Goal: Feedback & Contribution: Leave review/rating

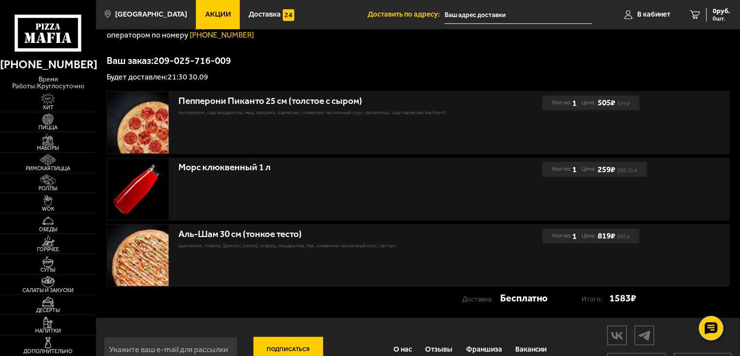
scroll to position [137, 0]
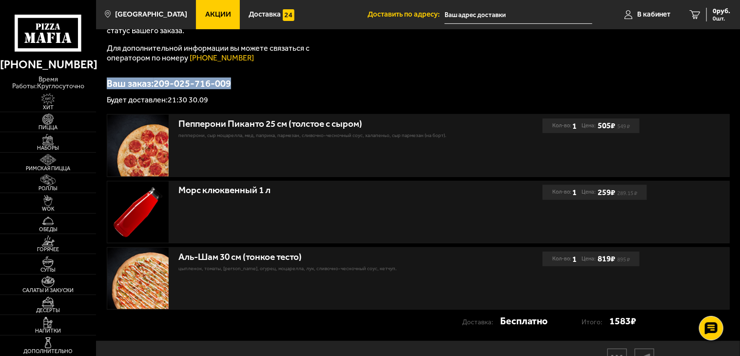
drag, startPoint x: 238, startPoint y: 85, endPoint x: 100, endPoint y: 83, distance: 137.9
click at [100, 83] on div "Заказ принят [PERSON_NAME] за Ваш заказ! Статус Вашего заказа Доставлен Авториз…" at bounding box center [418, 116] width 644 height 448
copy p "Ваш заказ: 209-025-716-009"
click at [485, 65] on div "Спасибо за Ваш заказ! Статус Вашего заказа Доставлен Авторизуйтесь в личном каб…" at bounding box center [418, 18] width 623 height 171
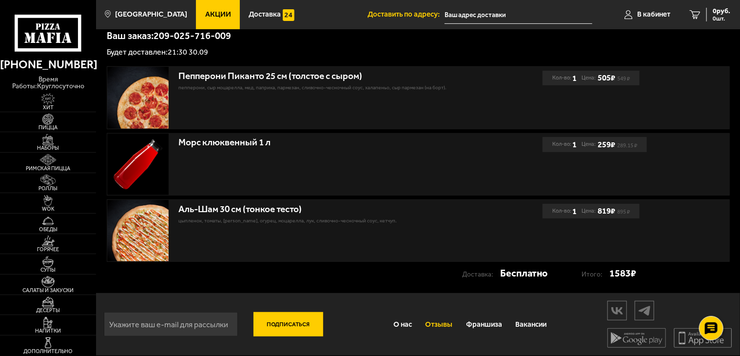
click at [443, 321] on link "Отзывы" at bounding box center [439, 324] width 40 height 25
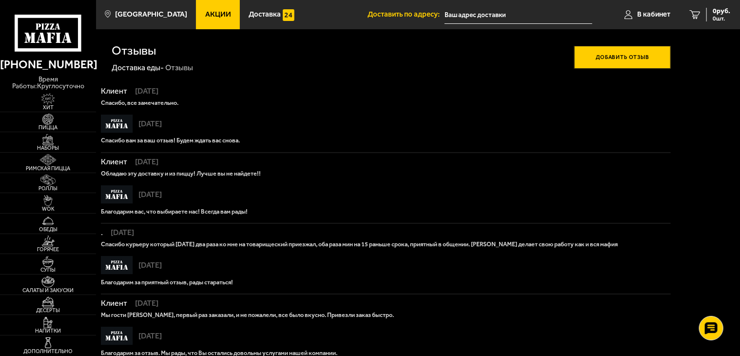
click at [603, 60] on button "Добавить отзыв" at bounding box center [622, 57] width 96 height 23
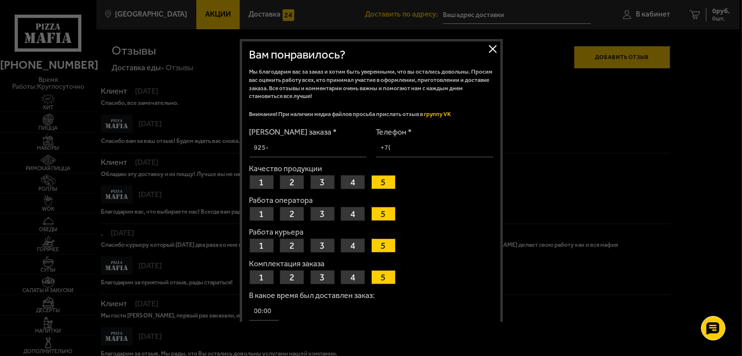
click at [451, 116] on link "группу VK" at bounding box center [437, 114] width 27 height 7
click at [491, 46] on button "Закрыть" at bounding box center [493, 48] width 15 height 15
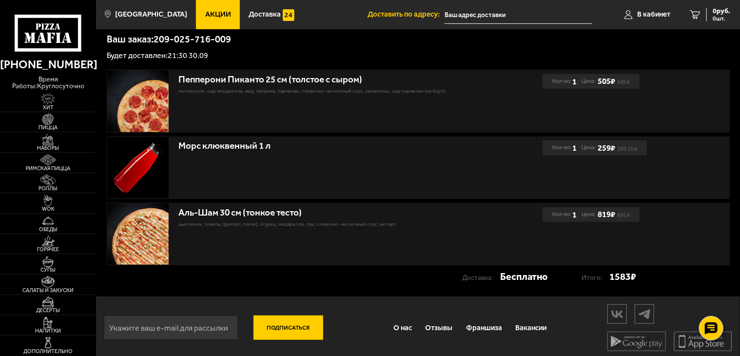
scroll to position [186, 0]
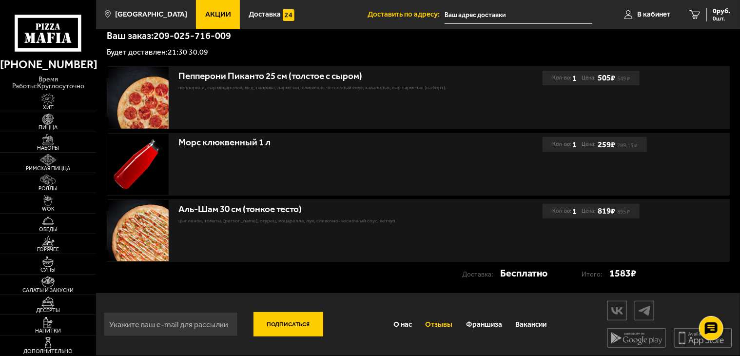
click at [437, 323] on link "Отзывы" at bounding box center [439, 324] width 40 height 25
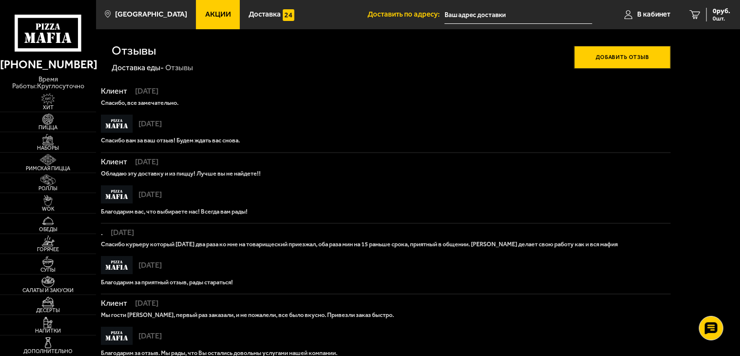
click at [618, 56] on button "Добавить отзыв" at bounding box center [622, 57] width 96 height 23
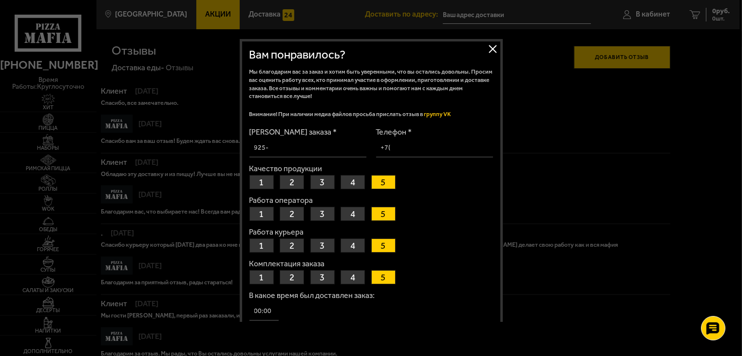
click at [290, 184] on button "2" at bounding box center [292, 182] width 24 height 14
click at [352, 213] on button "4" at bounding box center [353, 214] width 24 height 14
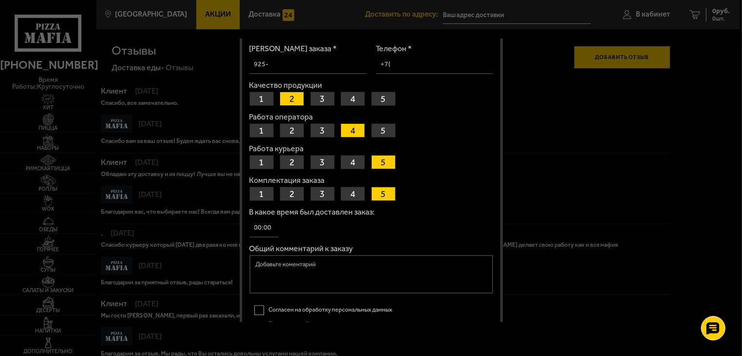
scroll to position [97, 0]
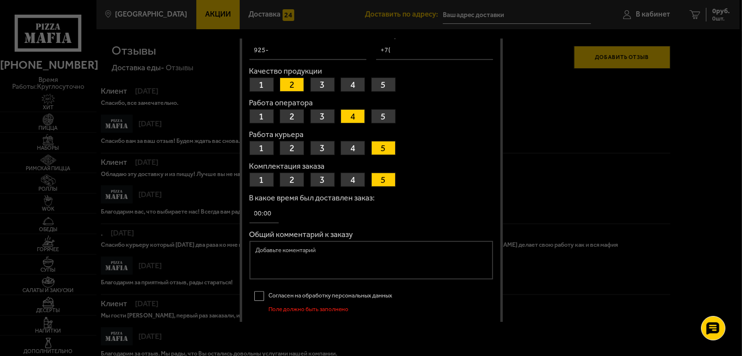
click at [291, 181] on button "2" at bounding box center [292, 179] width 24 height 14
click at [265, 216] on input "В какое время был доставлен заказ:" at bounding box center [263, 213] width 29 height 19
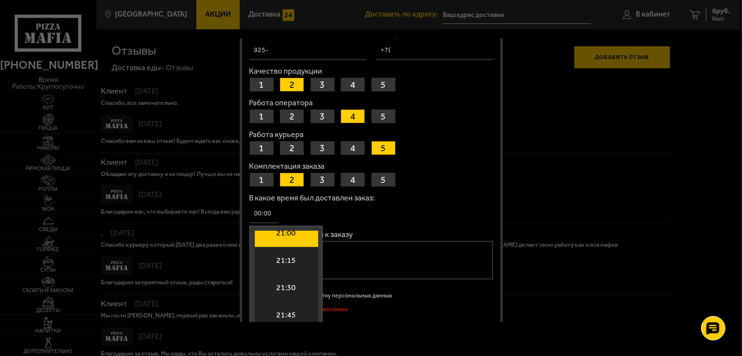
scroll to position [2274, 0]
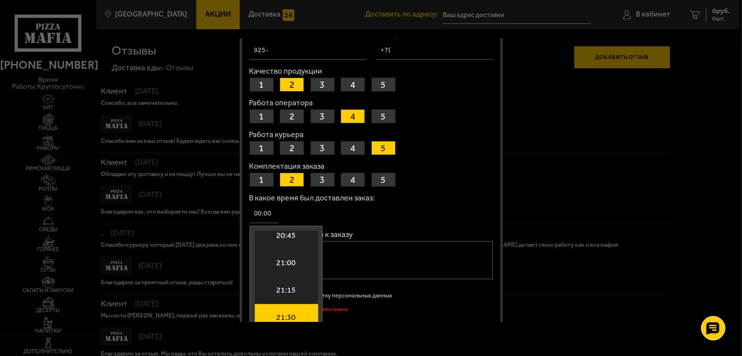
click at [286, 310] on li "21:30" at bounding box center [286, 317] width 63 height 27
type input "21:30"
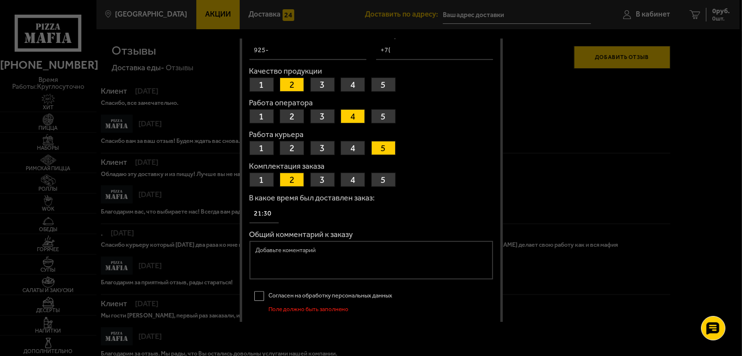
click at [349, 255] on textarea "Общий комментарий к заказу" at bounding box center [371, 260] width 244 height 38
paste textarea "Ваш заказ: 209-025-716-009"
click at [269, 250] on textarea "Ваш заказ: 209-025-716-009" at bounding box center [371, 260] width 244 height 38
click at [354, 245] on textarea "заказ: 209-025-716-009" at bounding box center [371, 260] width 244 height 38
paste textarea "Давно здесь не заказывали, и вот [DATE] решились. Но нет - кач-во сильно испорт…"
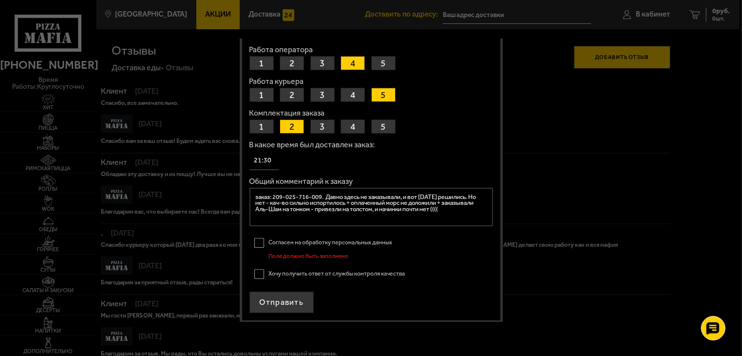
scroll to position [152, 0]
type textarea "заказ: 209-025-716-009. Давно здесь не заказывали, и вот [DATE] решились. Но не…"
click at [257, 243] on label "Согласен на обработку персональных данных" at bounding box center [371, 242] width 244 height 16
click at [0, 0] on input "Согласен на обработку персональных данных" at bounding box center [0, 0] width 0 height 0
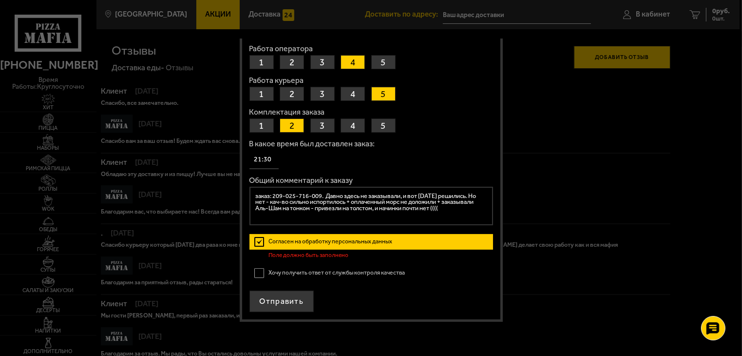
scroll to position [144, 0]
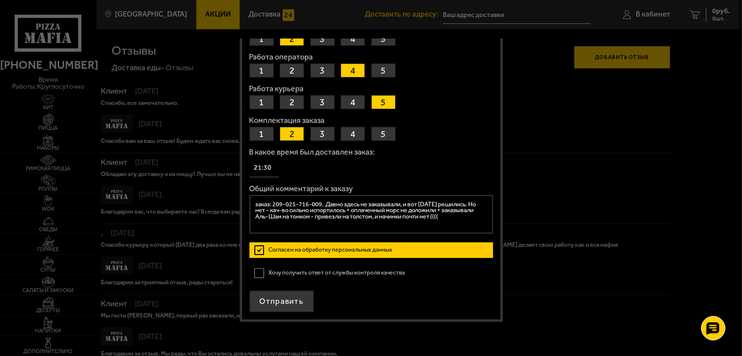
click at [258, 272] on label "Хочу получить ответ от службы контроля качества" at bounding box center [371, 273] width 244 height 16
click at [0, 0] on input "Хочу получить ответ от службы контроля качества" at bounding box center [0, 0] width 0 height 0
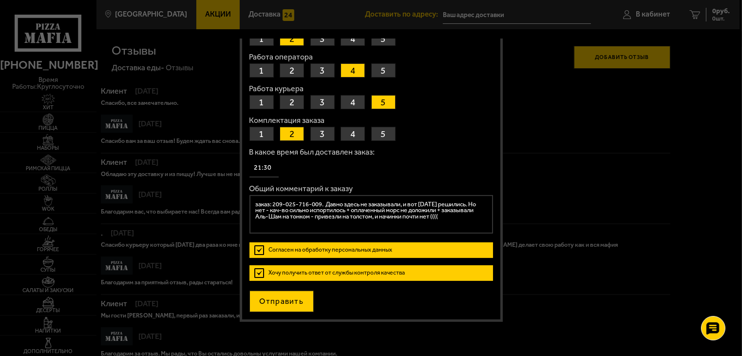
click at [283, 299] on button "Отправить" at bounding box center [281, 300] width 65 height 21
click at [286, 301] on button "Отправить" at bounding box center [281, 300] width 65 height 21
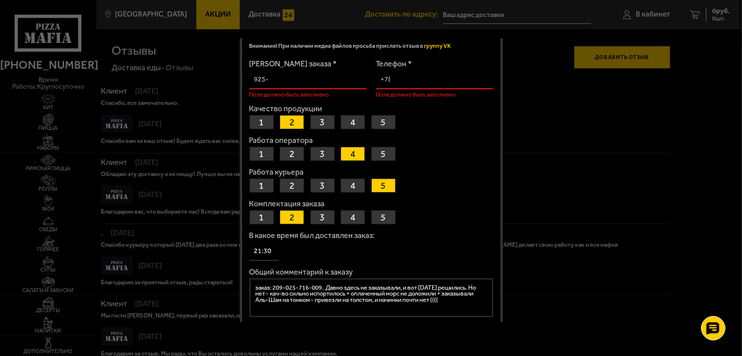
scroll to position [146, 0]
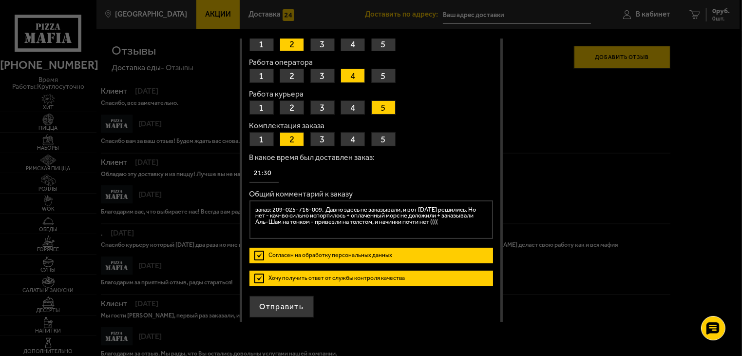
drag, startPoint x: 273, startPoint y: 211, endPoint x: 320, endPoint y: 211, distance: 47.3
click at [320, 211] on textarea "заказ: 209-025-716-009. Давно здесь не заказывали, и вот [DATE] решились. Но не…" at bounding box center [371, 219] width 244 height 38
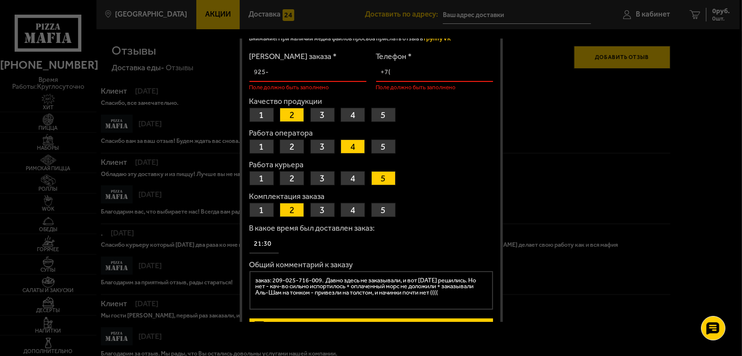
scroll to position [0, 0]
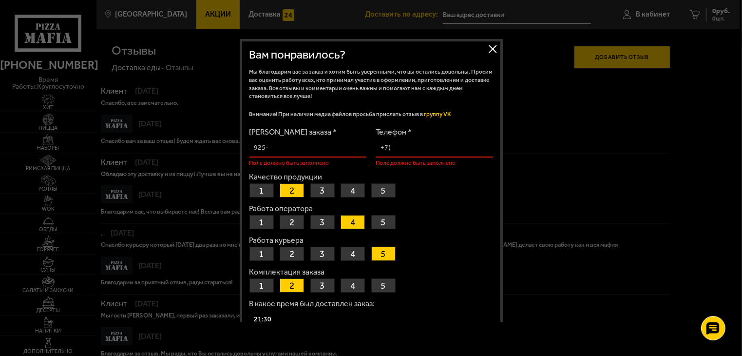
click at [277, 148] on input "[PERSON_NAME] заказа *" at bounding box center [307, 147] width 117 height 19
drag, startPoint x: 277, startPoint y: 148, endPoint x: 271, endPoint y: 148, distance: 6.4
click at [271, 148] on input "[PERSON_NAME] заказа *" at bounding box center [307, 147] width 117 height 19
paste input "209-025-716-009"
type input "209-025-716-009"
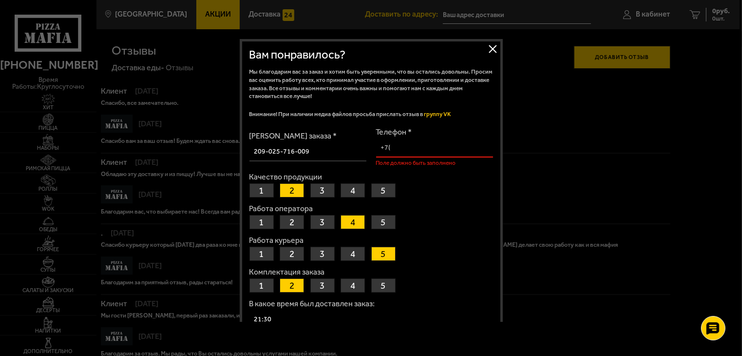
click at [398, 146] on input "Телефон *" at bounding box center [434, 147] width 117 height 19
type input "[PHONE_NUMBER]"
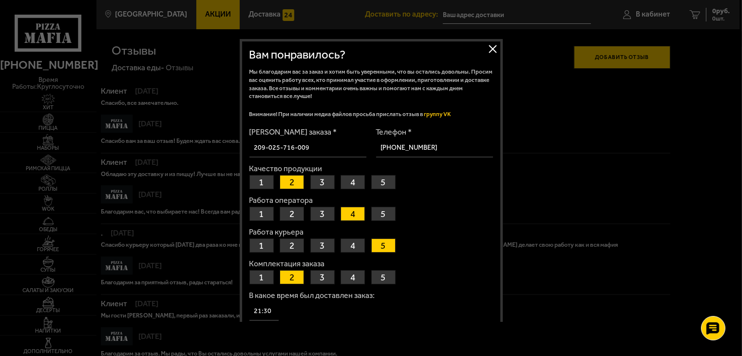
click at [457, 230] on label "Работа курьера" at bounding box center [371, 232] width 244 height 8
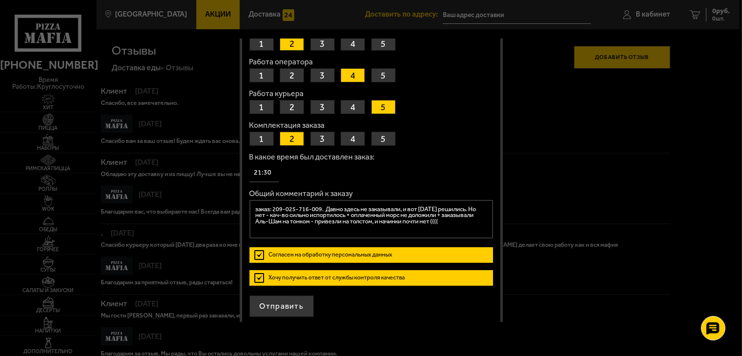
scroll to position [144, 0]
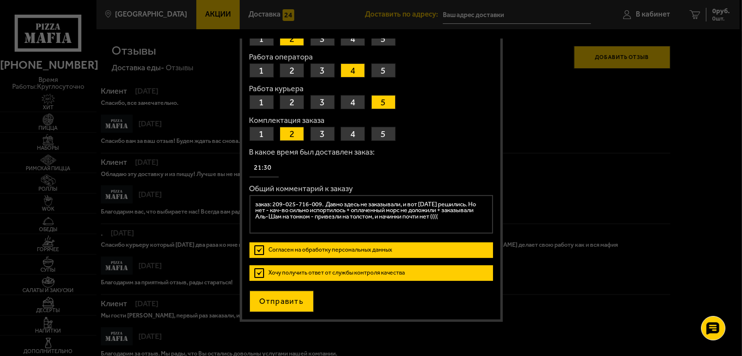
click at [287, 302] on button "Отправить" at bounding box center [281, 300] width 65 height 21
